Goal: Information Seeking & Learning: Compare options

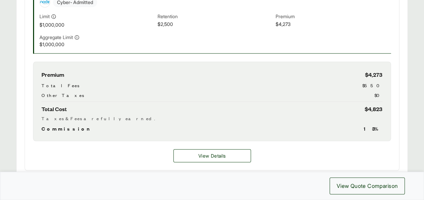
scroll to position [288, 0]
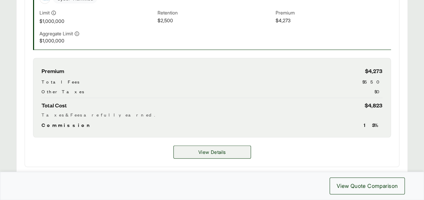
click at [215, 153] on span "View Details" at bounding box center [211, 152] width 27 height 7
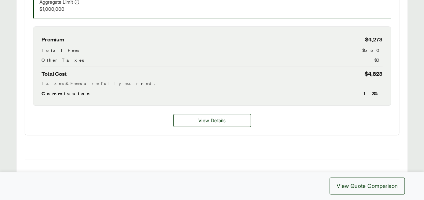
scroll to position [336, 0]
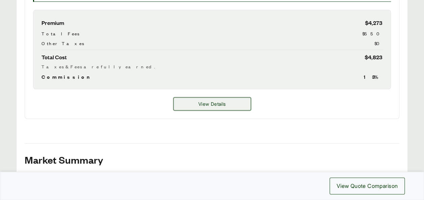
click at [217, 108] on button "View Details" at bounding box center [212, 103] width 78 height 13
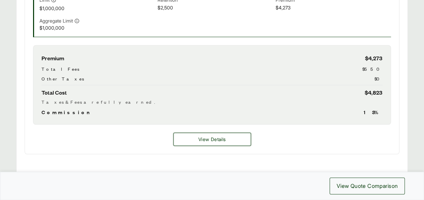
scroll to position [303, 0]
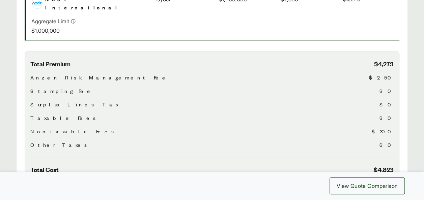
scroll to position [210, 0]
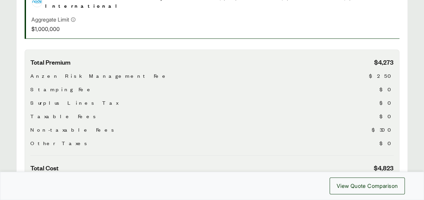
click at [385, 126] on span "$300" at bounding box center [383, 130] width 22 height 8
click at [388, 72] on span "$250" at bounding box center [381, 76] width 25 height 8
drag, startPoint x: 388, startPoint y: 64, endPoint x: 385, endPoint y: 114, distance: 50.3
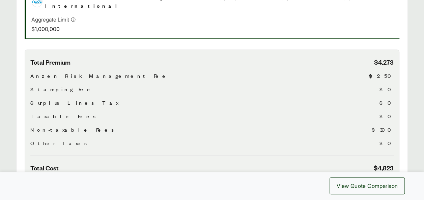
click at [385, 126] on span "$300" at bounding box center [383, 130] width 22 height 8
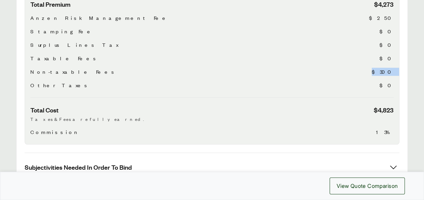
scroll to position [275, 0]
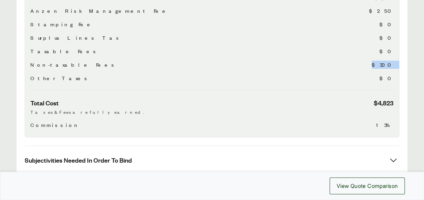
click at [385, 61] on span "$300" at bounding box center [383, 65] width 22 height 8
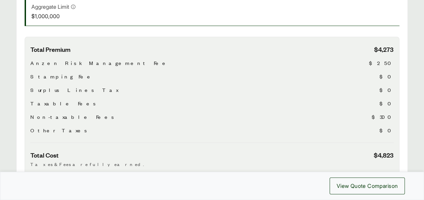
scroll to position [45, 0]
